Goal: Task Accomplishment & Management: Use online tool/utility

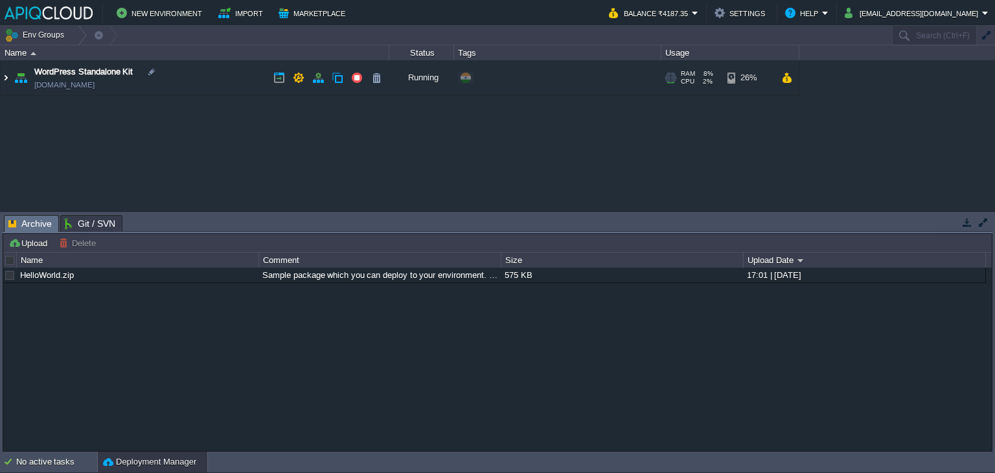
click at [8, 76] on img at bounding box center [6, 77] width 10 height 35
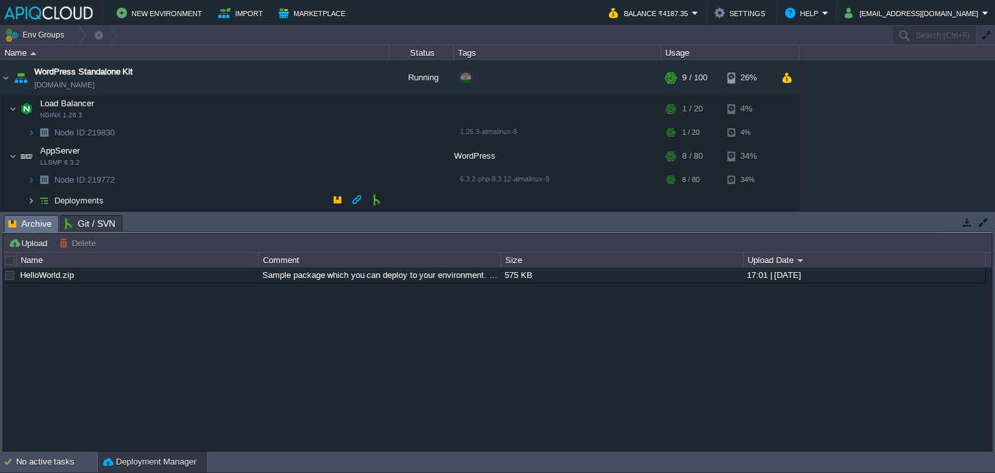
click at [30, 198] on img at bounding box center [31, 200] width 8 height 20
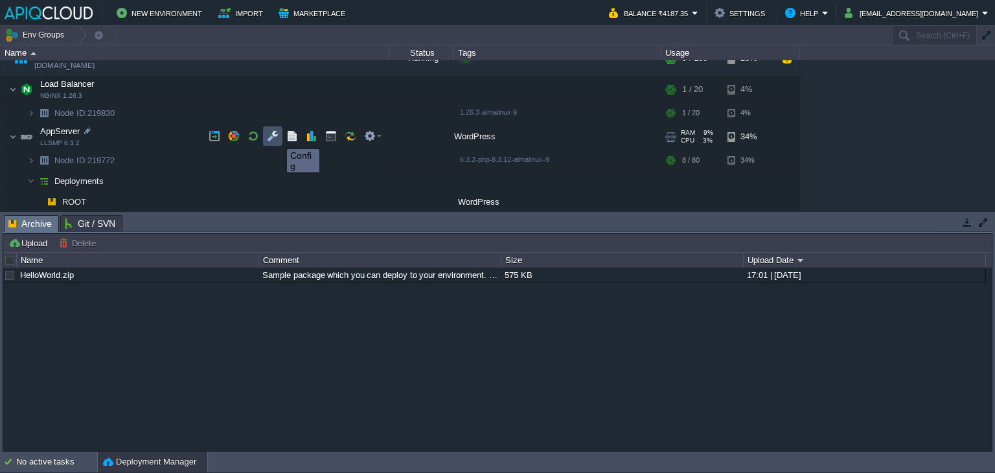
click at [275, 137] on button "button" at bounding box center [273, 136] width 12 height 12
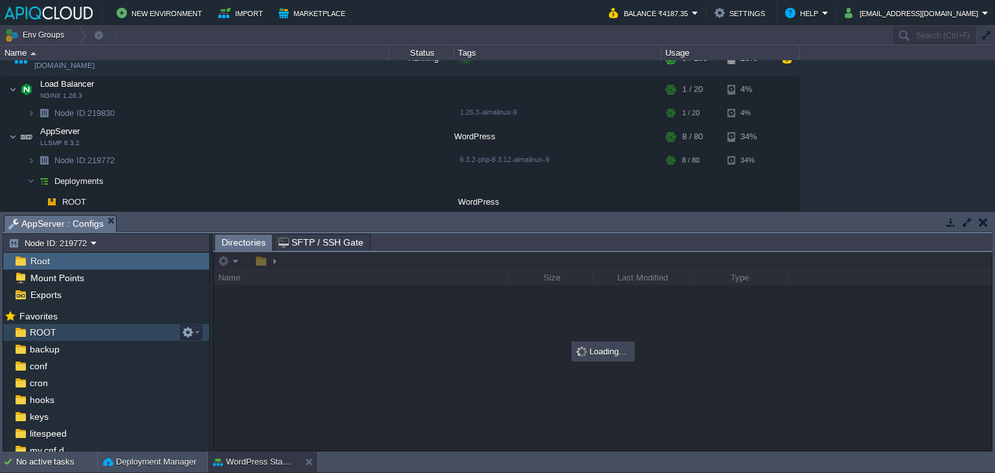
click at [45, 330] on span "ROOT" at bounding box center [42, 332] width 31 height 12
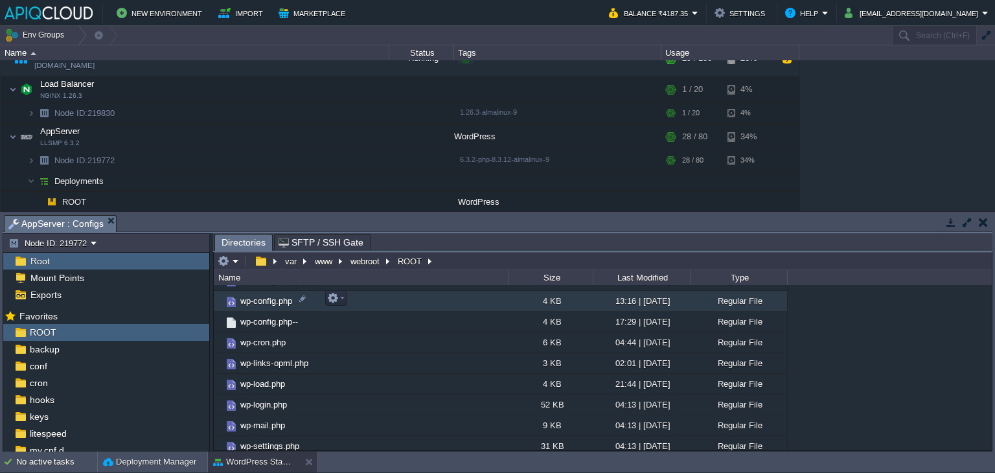
scroll to position [242, 0]
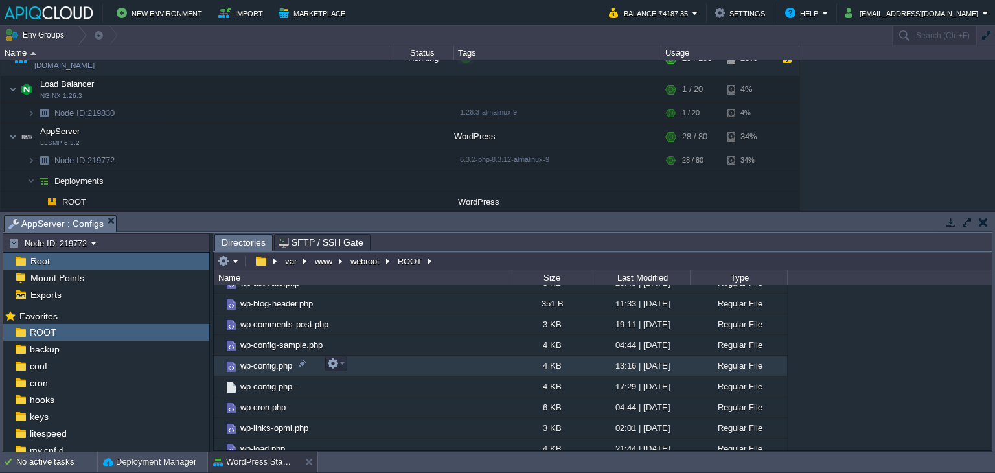
click at [269, 365] on span "wp-config.php" at bounding box center [266, 365] width 56 height 11
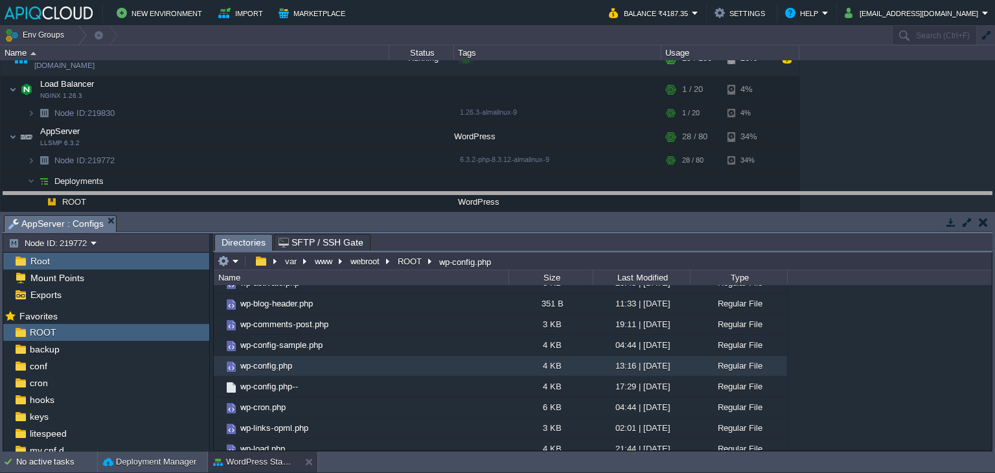
drag, startPoint x: 539, startPoint y: 216, endPoint x: 550, endPoint y: 193, distance: 25.5
click at [550, 193] on body "New Environment Import Marketplace Bonus ₹0.00 Upgrade Account Balance ₹4187.35…" at bounding box center [497, 236] width 995 height 473
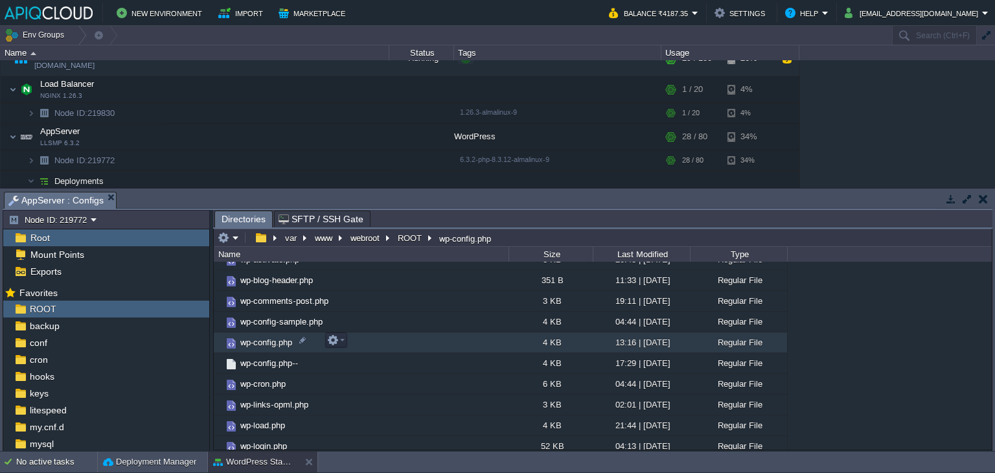
click at [267, 340] on span "wp-config.php" at bounding box center [266, 342] width 56 height 11
click at [275, 339] on span "wp-config.php" at bounding box center [266, 342] width 56 height 11
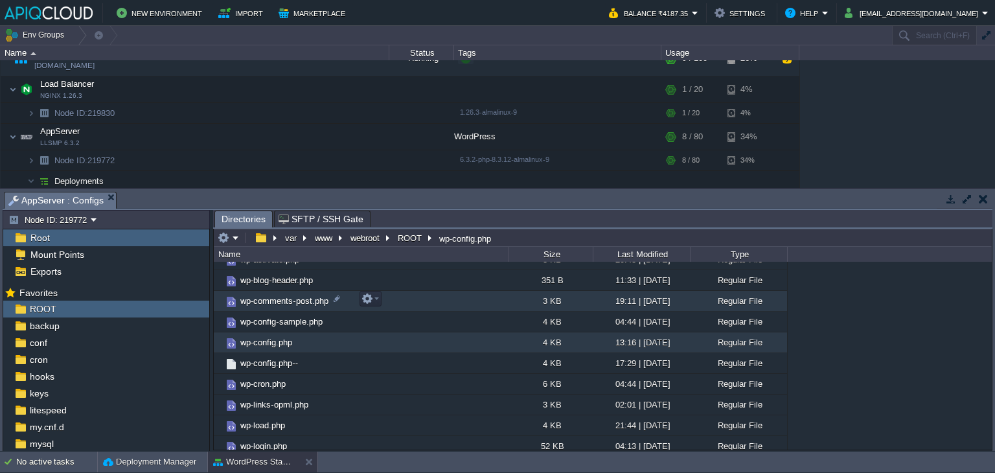
click at [303, 300] on span "wp-comments-post.php" at bounding box center [284, 300] width 92 height 11
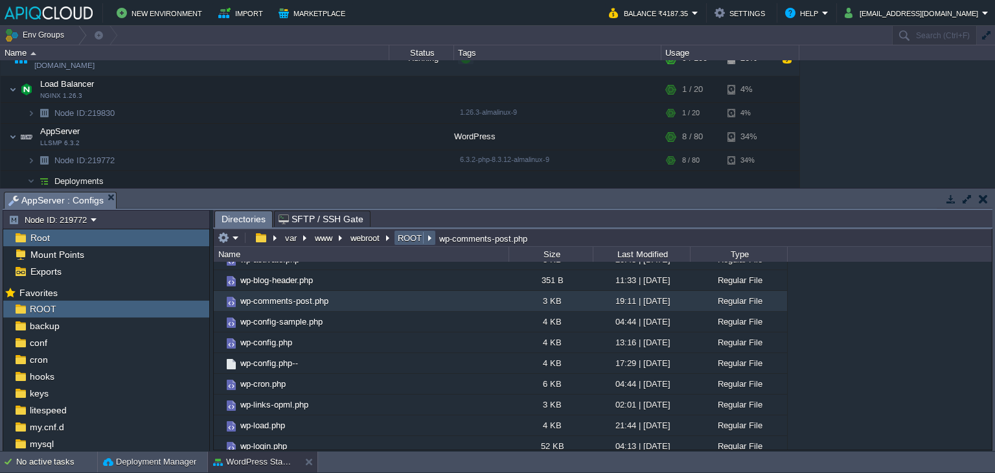
click at [426, 242] on em "ROOT" at bounding box center [415, 238] width 38 height 12
click at [410, 242] on button "ROOT" at bounding box center [410, 238] width 29 height 12
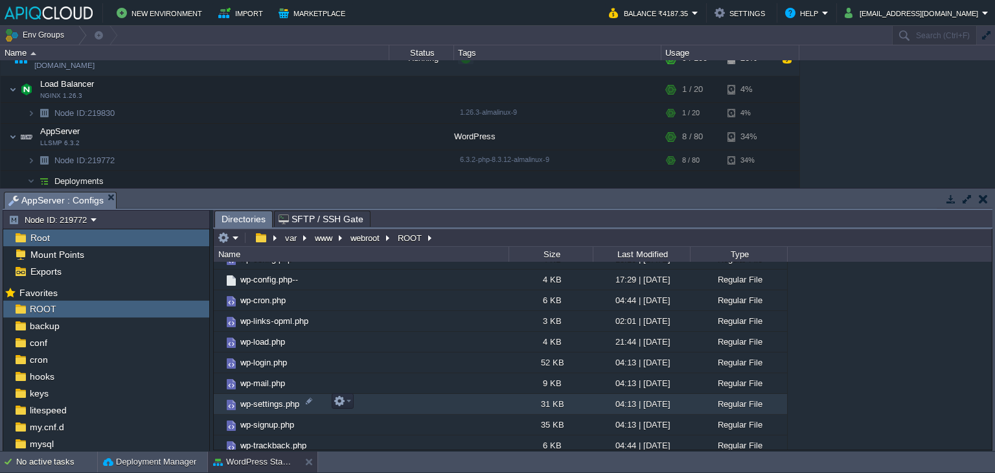
scroll to position [284, 0]
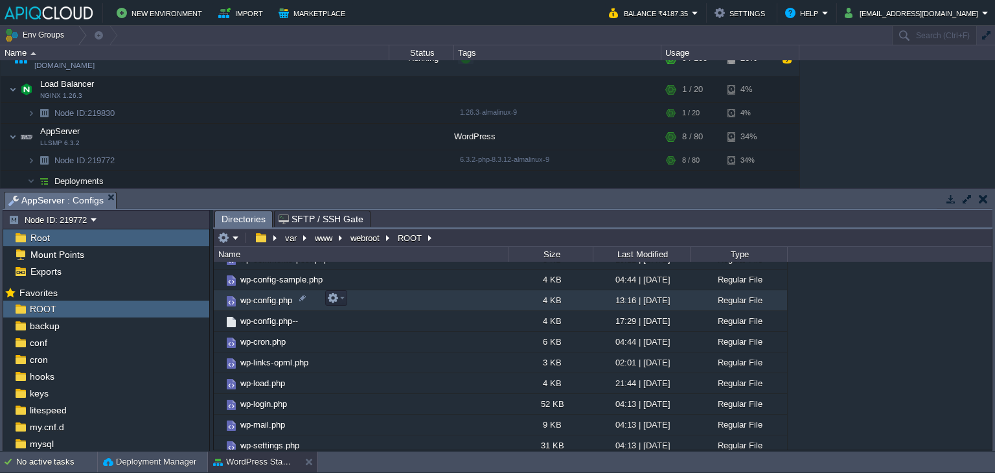
click at [269, 296] on span "wp-config.php" at bounding box center [266, 300] width 56 height 11
click at [337, 300] on button "button" at bounding box center [333, 298] width 12 height 12
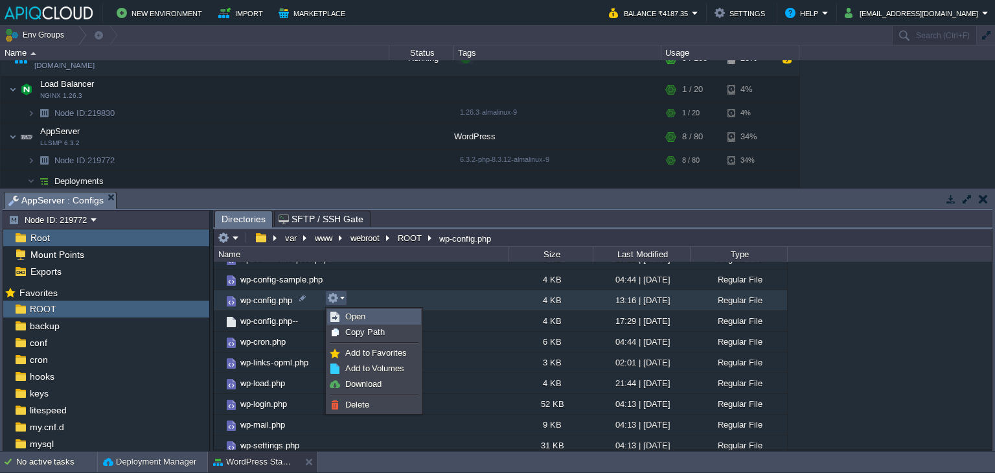
click at [350, 318] on span "Open" at bounding box center [355, 316] width 20 height 10
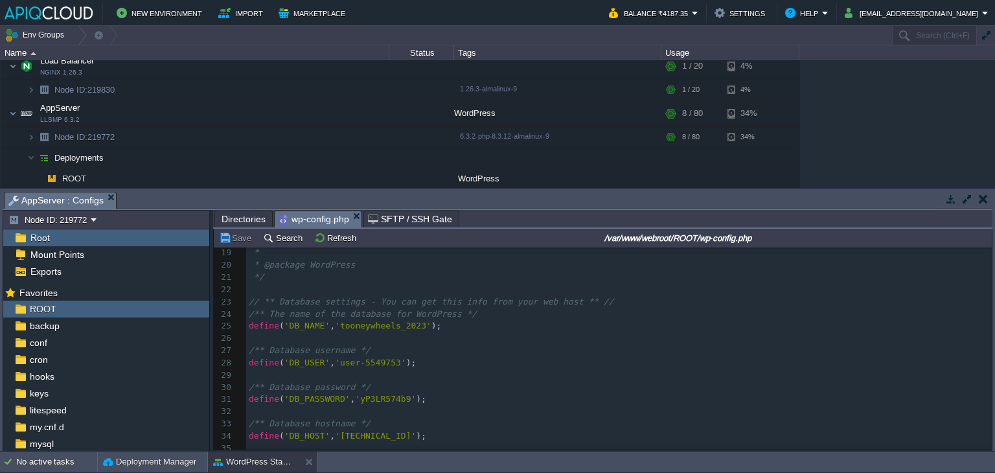
scroll to position [0, 0]
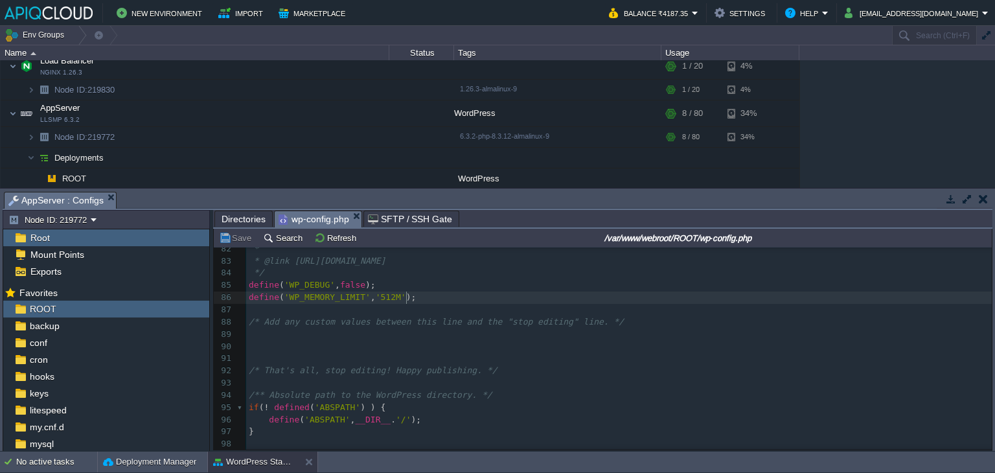
click at [424, 300] on pre "define ( 'WP_MEMORY_LIMIT' , '512M' );" at bounding box center [618, 297] width 745 height 12
click at [231, 236] on button "Save" at bounding box center [237, 238] width 36 height 12
